Goal: Transaction & Acquisition: Purchase product/service

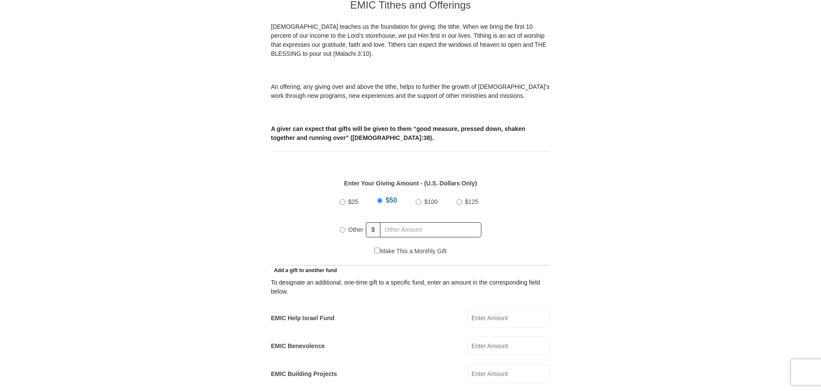
scroll to position [258, 0]
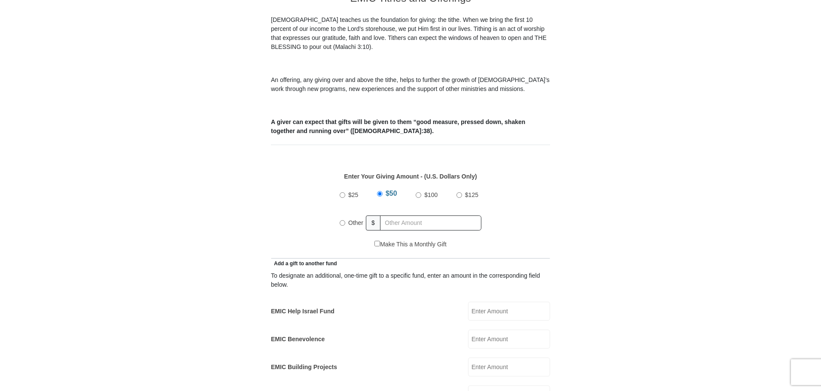
click at [340, 220] on input "Other" at bounding box center [343, 223] width 6 height 6
radio input "true"
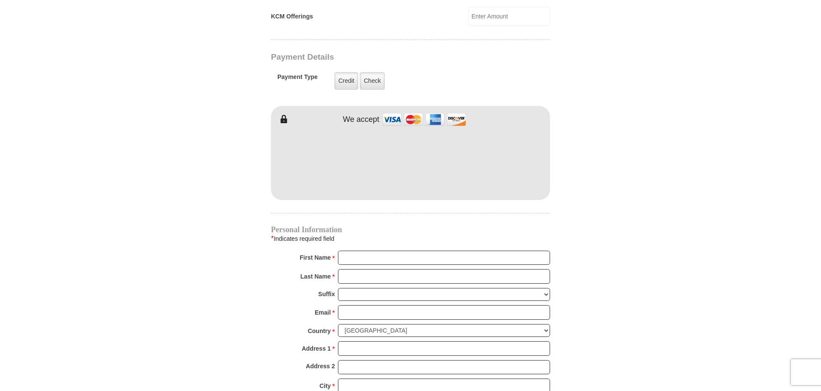
scroll to position [687, 0]
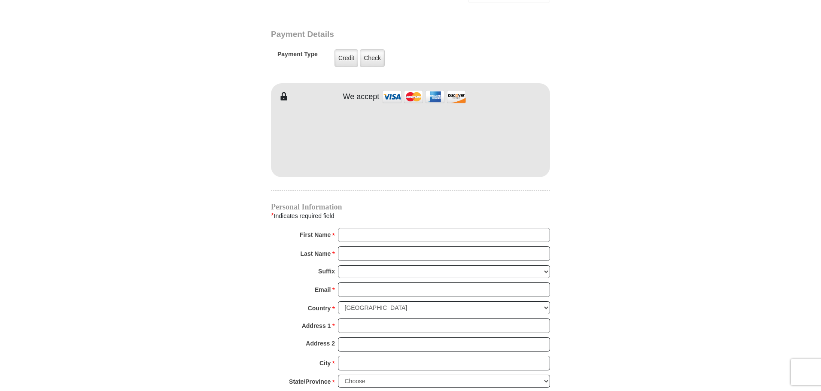
type input "233"
type input "[PERSON_NAME]"
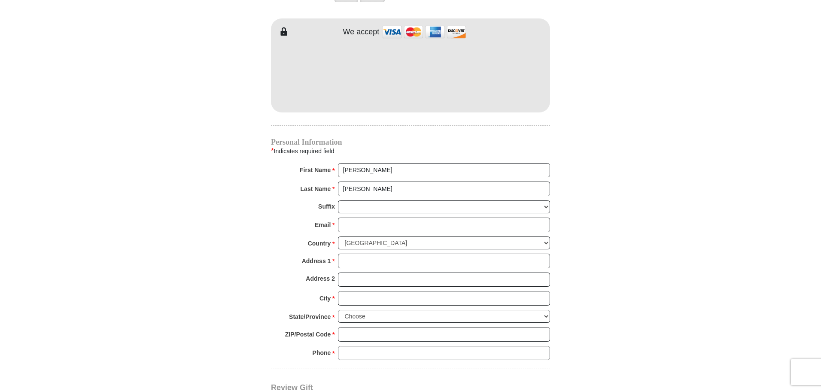
scroll to position [816, 0]
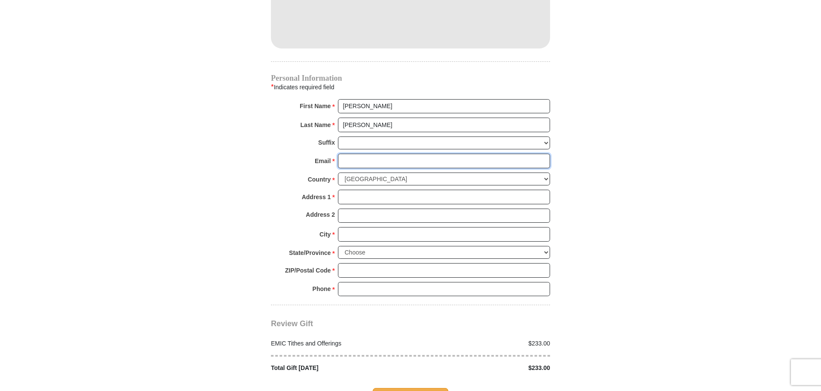
click at [362, 155] on input "Email *" at bounding box center [444, 161] width 212 height 15
type input "dyann61@gmail.com"
type input "11208 East Haven Way"
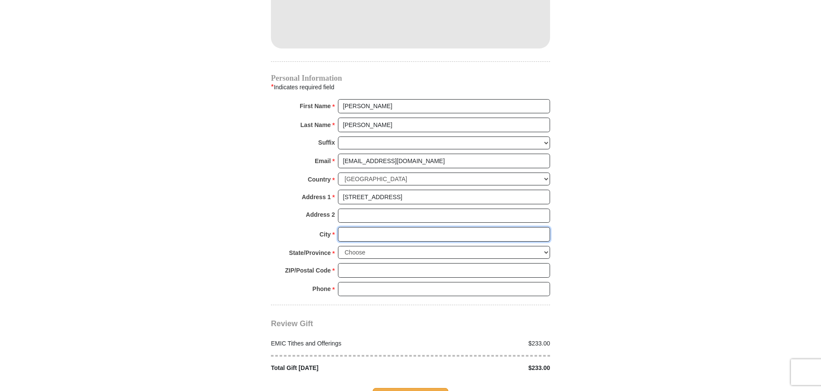
type input "Providence Village"
select select "TX"
type input "76227"
type input "8138866398"
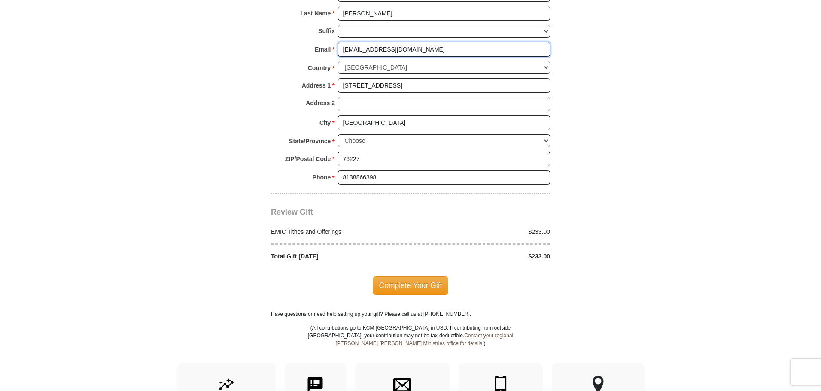
scroll to position [987, 0]
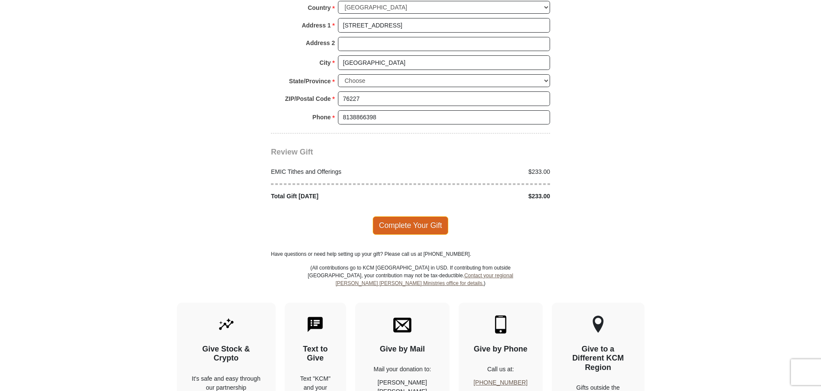
click at [398, 216] on span "Complete Your Gift" at bounding box center [411, 225] width 76 height 18
